Goal: Task Accomplishment & Management: Manage account settings

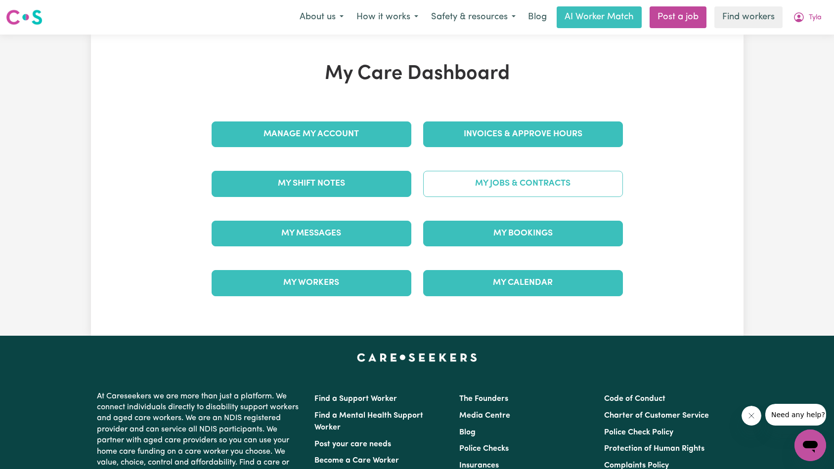
click at [582, 189] on link "My Jobs & Contracts" at bounding box center [523, 184] width 200 height 26
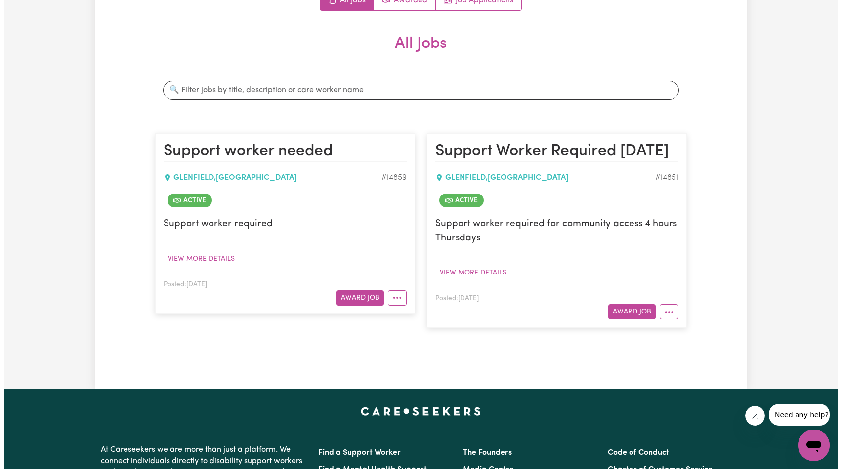
scroll to position [170, 0]
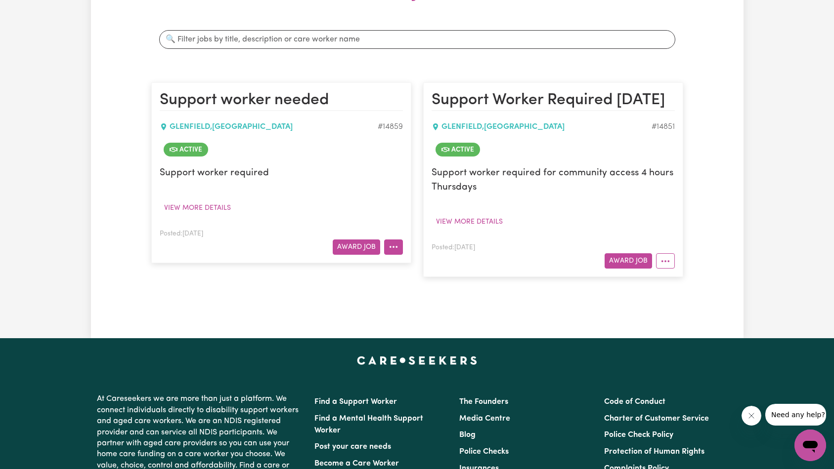
click at [391, 251] on icon "More options" at bounding box center [393, 247] width 10 height 10
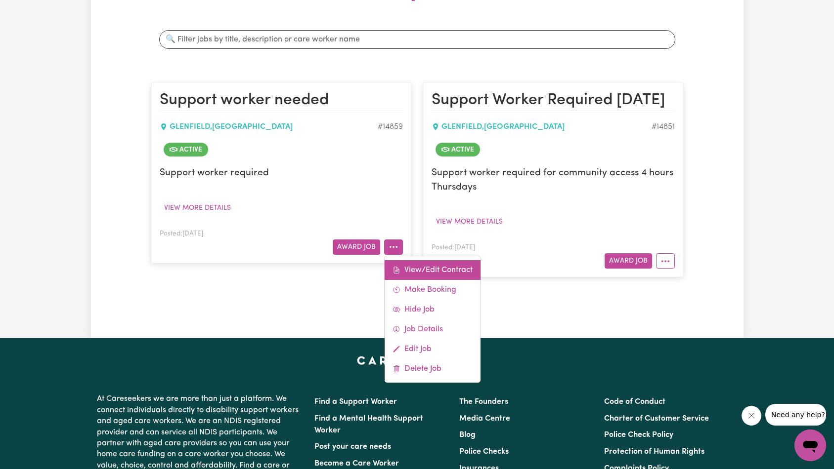
click at [420, 271] on link "View/Edit Contract" at bounding box center [432, 270] width 96 height 20
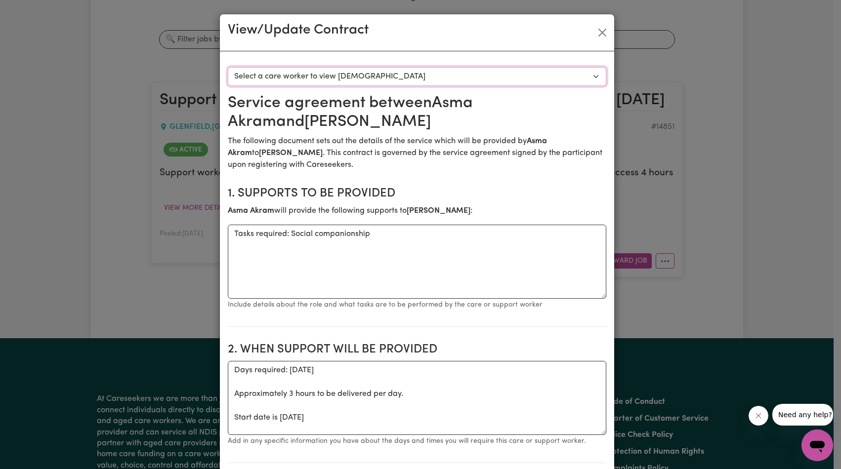
click at [474, 76] on select "Select a care worker to view [DEMOGRAPHIC_DATA] #10498 - [PERSON_NAME] (contrac…" at bounding box center [417, 76] width 379 height 19
select select "10110"
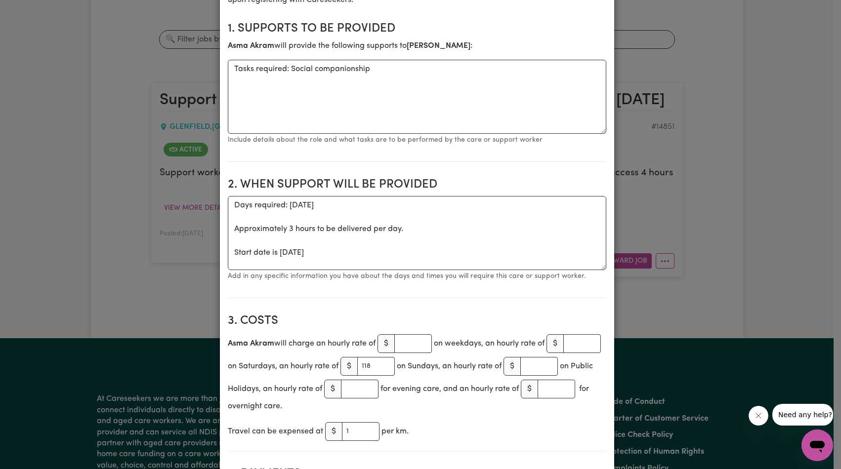
scroll to position [266, 0]
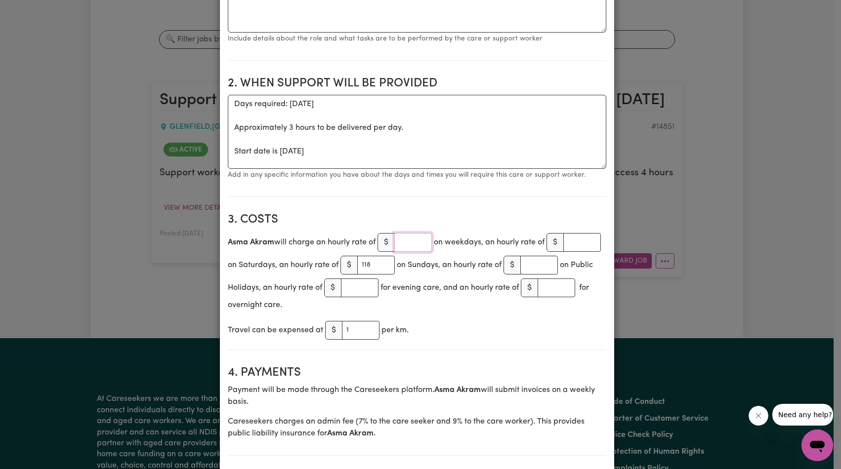
click at [408, 243] on input "number" at bounding box center [413, 242] width 38 height 19
type input "65"
click at [395, 268] on input "118" at bounding box center [376, 265] width 38 height 19
click at [532, 329] on section "3. Costs [PERSON_NAME] will charge an hourly rate of $ 65 on weekdays, an hourl…" at bounding box center [417, 277] width 379 height 145
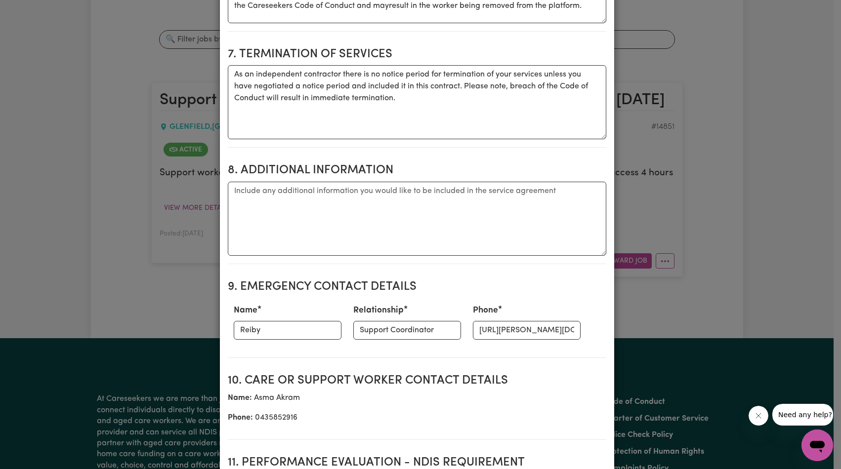
scroll to position [1272, 0]
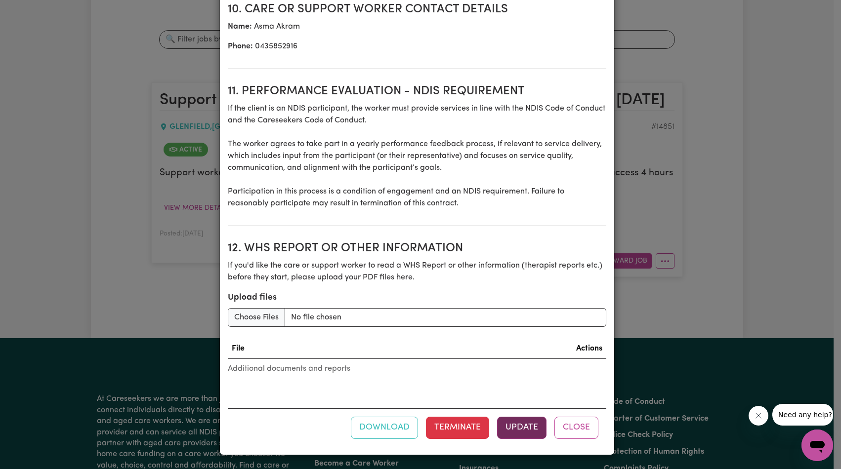
click at [513, 429] on button "Update" at bounding box center [521, 428] width 49 height 22
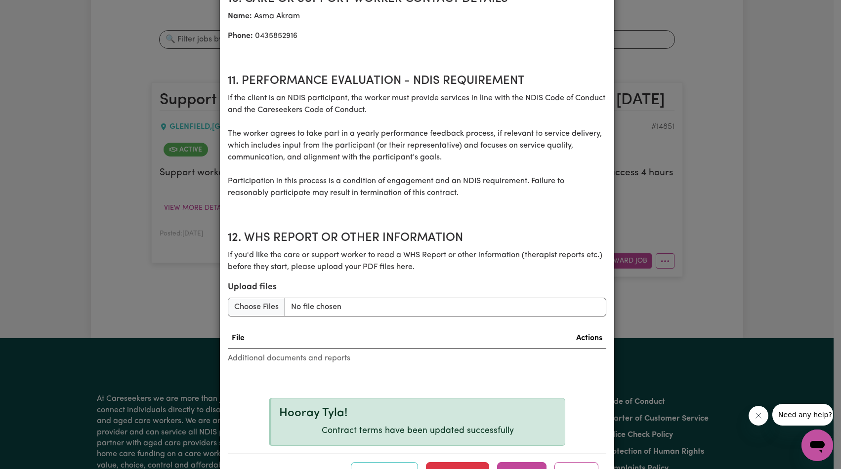
scroll to position [1328, 0]
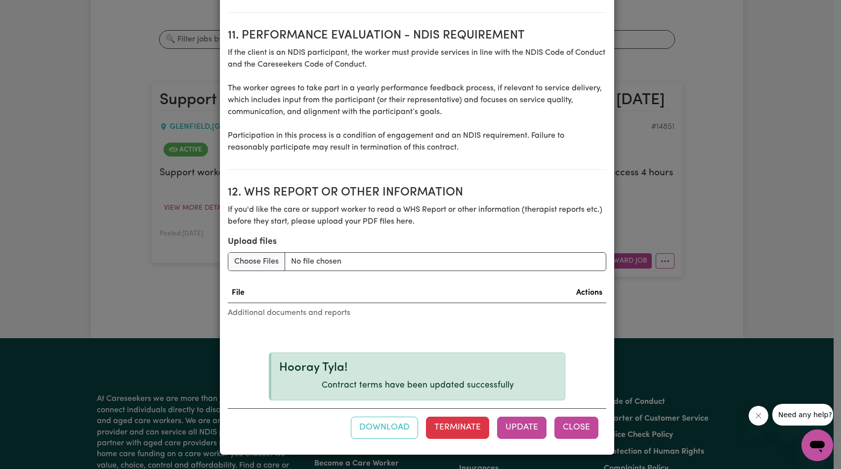
click at [584, 423] on button "Close" at bounding box center [576, 428] width 44 height 22
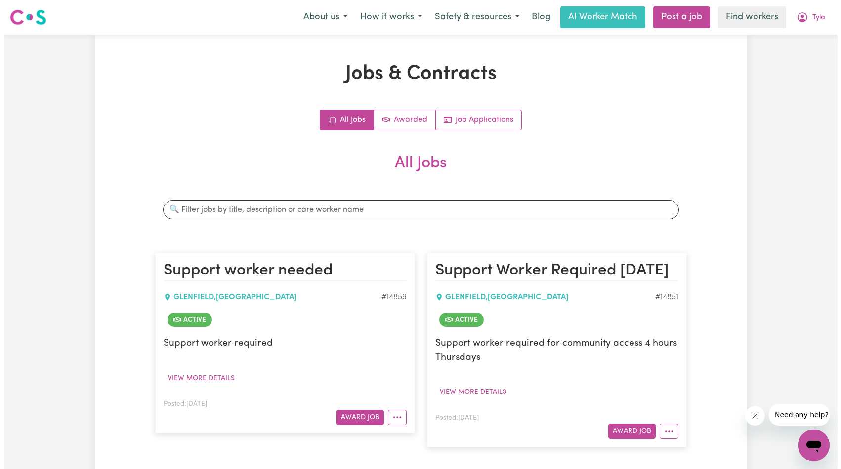
scroll to position [142, 0]
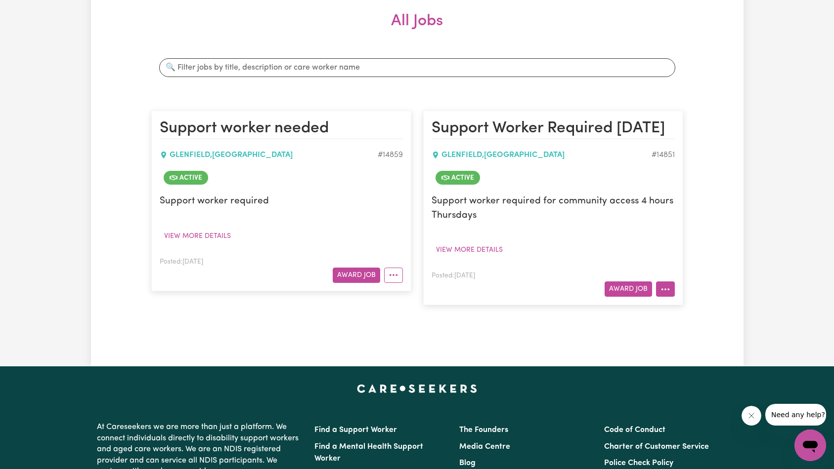
click at [667, 290] on button "More options" at bounding box center [665, 289] width 19 height 15
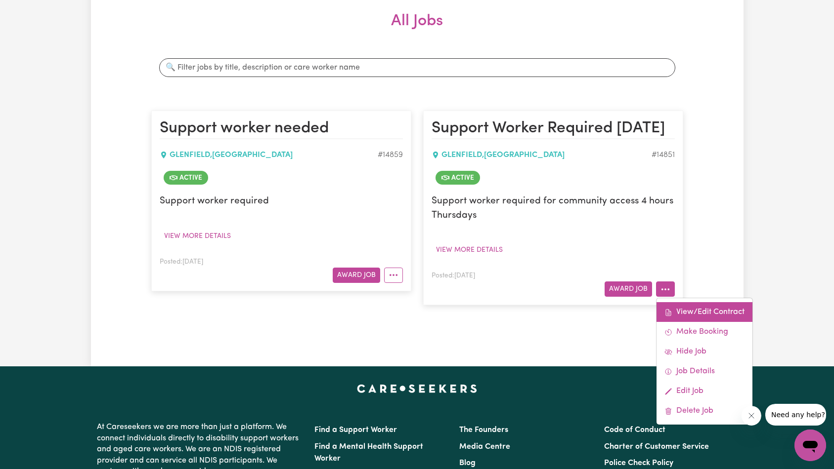
click at [685, 314] on link "View/Edit Contract" at bounding box center [704, 312] width 96 height 20
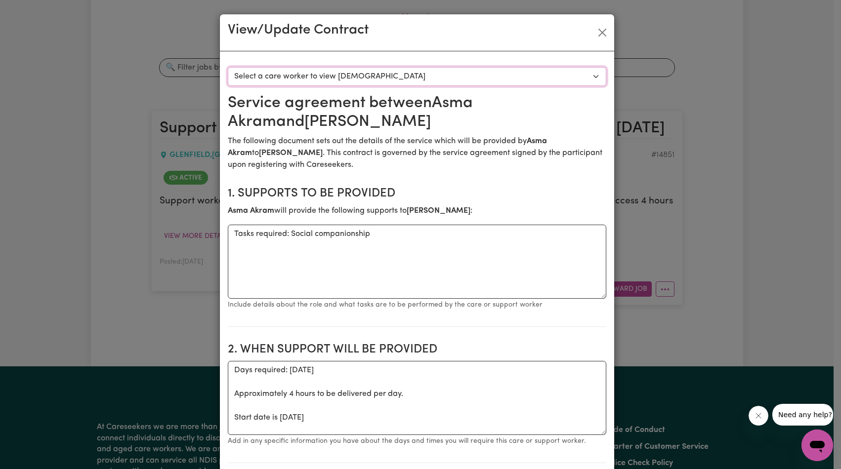
click at [448, 80] on select "Select a care worker to view [DEMOGRAPHIC_DATA] #10497 - [PERSON_NAME] (contrac…" at bounding box center [417, 76] width 379 height 19
select select "10109"
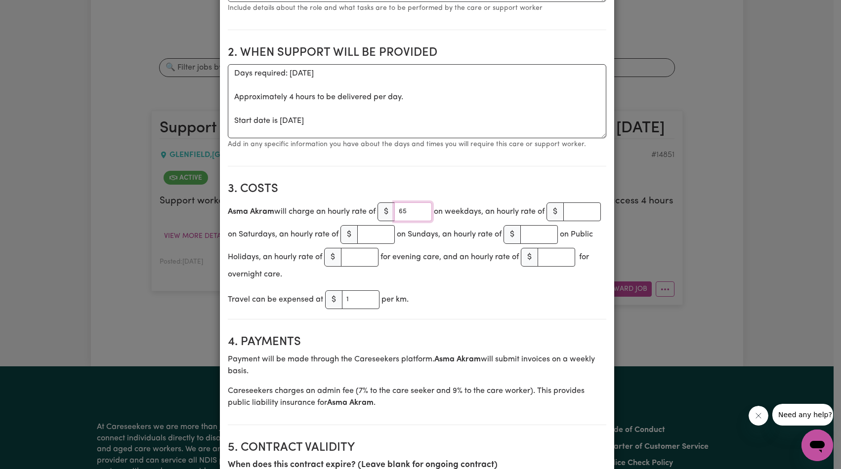
click at [407, 211] on input "65" at bounding box center [413, 212] width 38 height 19
paste input "118"
type input "118"
click at [580, 221] on div "[PERSON_NAME] will charge an hourly rate of $ on weekdays, an hourly rate of $ …" at bounding box center [417, 241] width 379 height 80
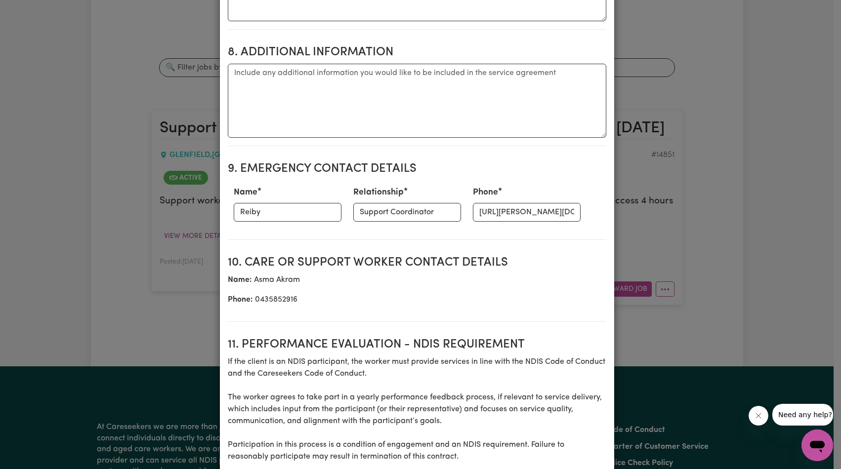
scroll to position [1272, 0]
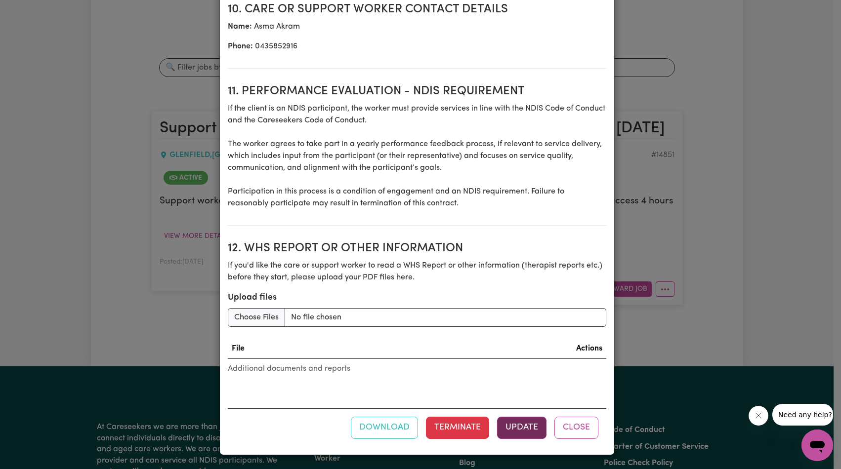
click at [517, 427] on button "Update" at bounding box center [521, 428] width 49 height 22
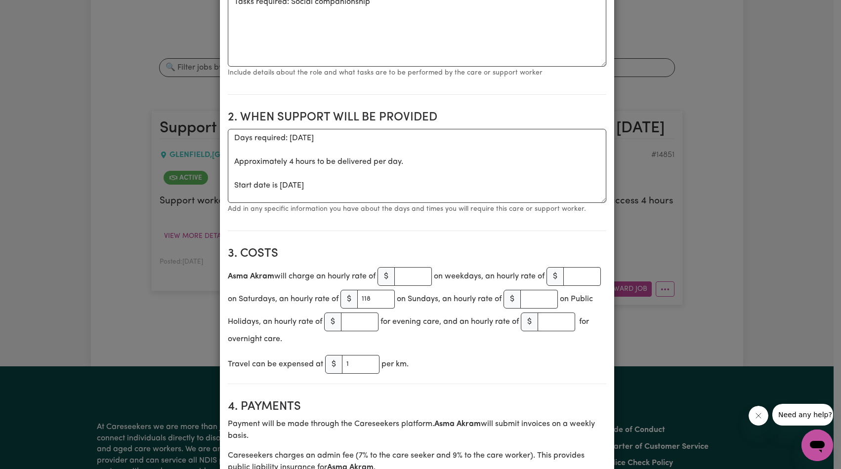
scroll to position [0, 0]
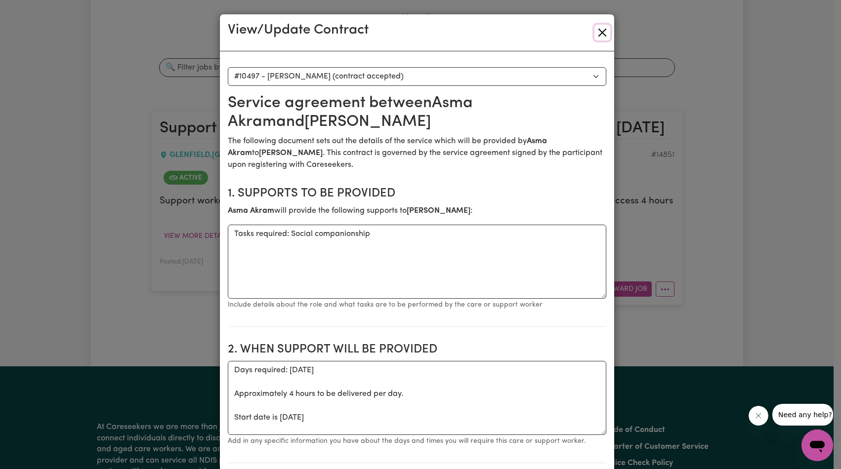
click at [598, 33] on button "Close" at bounding box center [602, 33] width 16 height 16
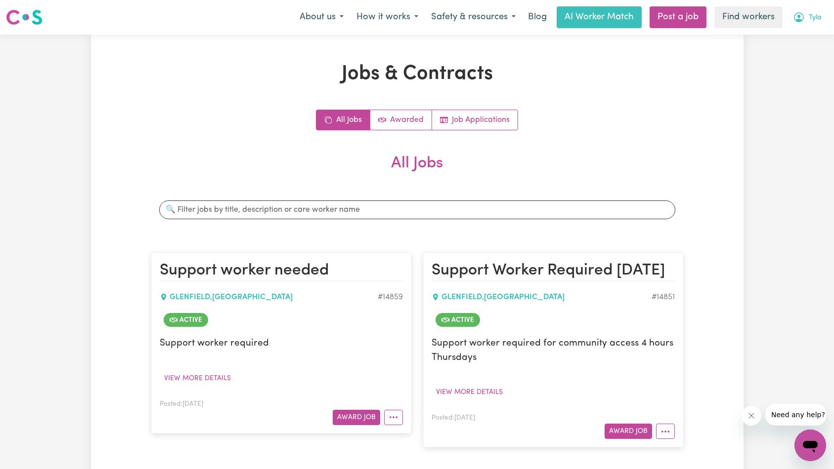
click at [810, 16] on span "Tyla" at bounding box center [814, 17] width 13 height 11
click at [807, 58] on link "Logout" at bounding box center [788, 56] width 78 height 19
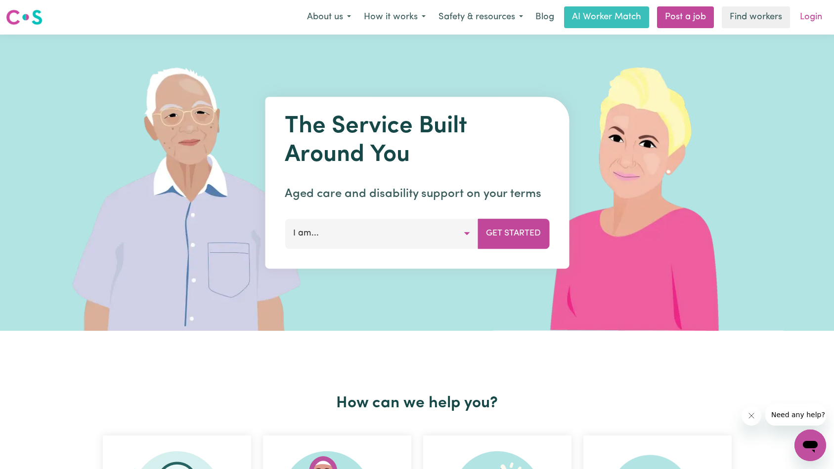
click at [813, 28] on link "Login" at bounding box center [811, 17] width 34 height 22
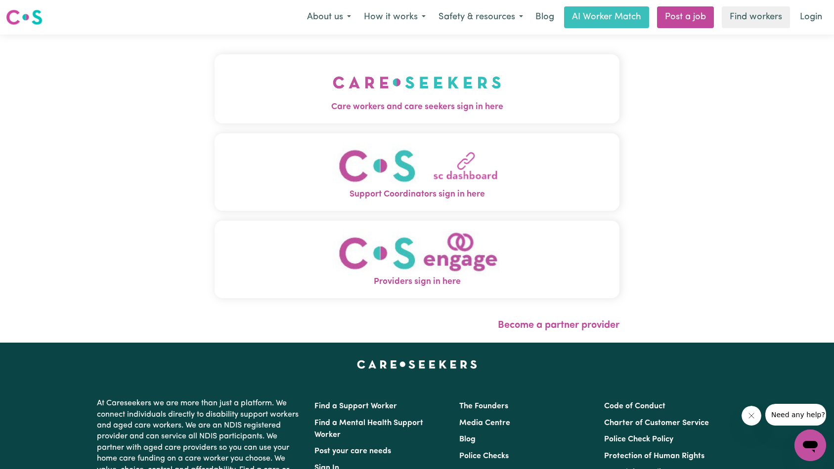
click at [333, 73] on img "Care workers and care seekers sign in here" at bounding box center [417, 82] width 169 height 37
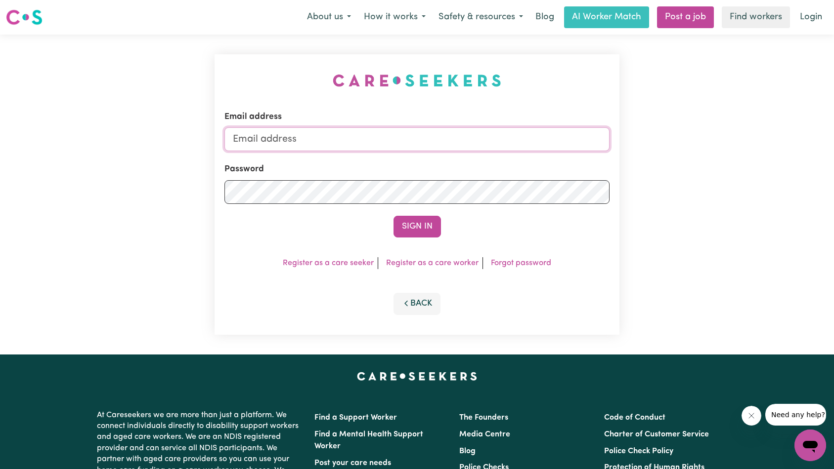
click at [448, 132] on input "Email address" at bounding box center [416, 139] width 385 height 24
paste input "[EMAIL_ADDRESS][DOMAIN_NAME]"
type input "superuser~[EMAIL_ADDRESS][DOMAIN_NAME]"
click at [429, 222] on button "Sign In" at bounding box center [416, 227] width 47 height 22
